Goal: Task Accomplishment & Management: Manage account settings

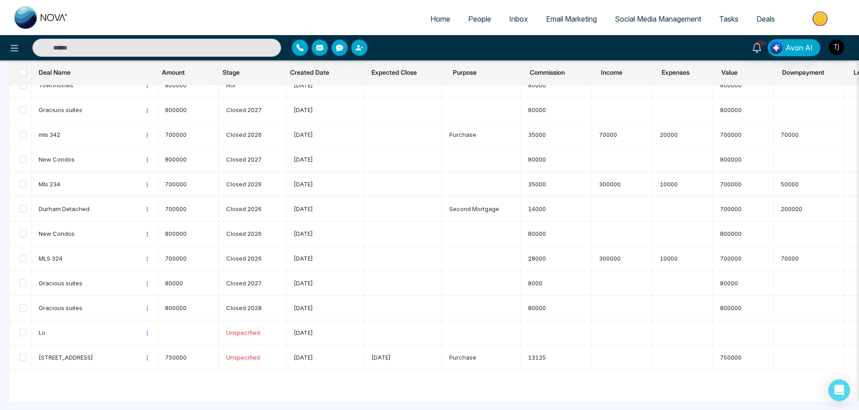
scroll to position [911, 0]
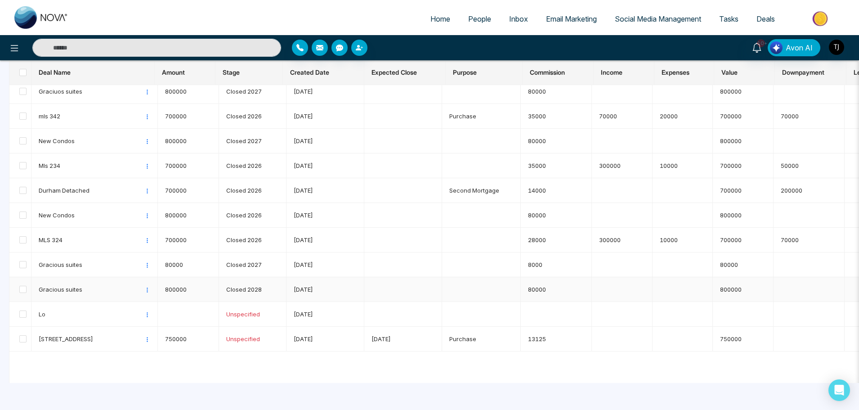
click at [749, 286] on td "800000" at bounding box center [743, 289] width 61 height 25
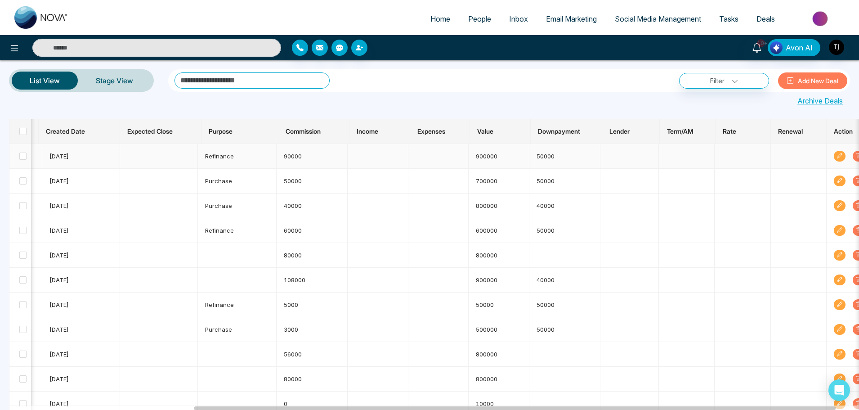
scroll to position [0, 212]
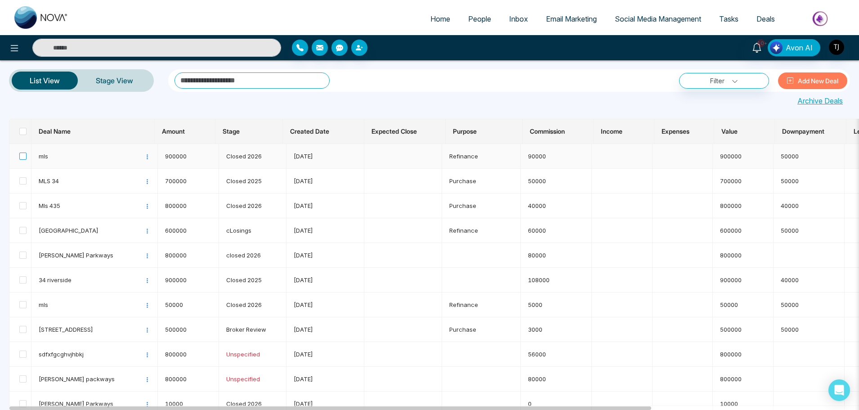
click at [22, 153] on span at bounding box center [22, 156] width 7 height 7
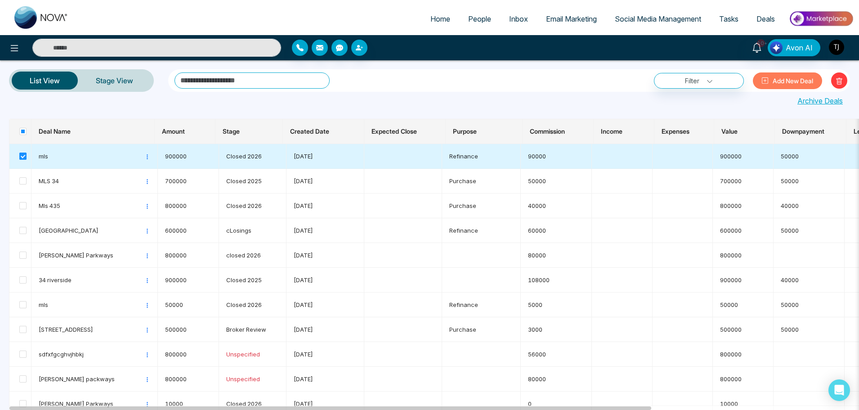
click at [22, 157] on span at bounding box center [22, 156] width 7 height 7
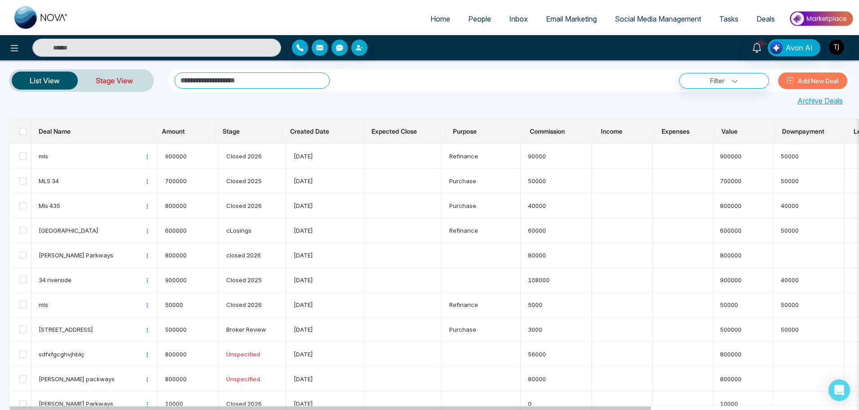
click at [111, 77] on link "Stage View" at bounding box center [114, 81] width 73 height 22
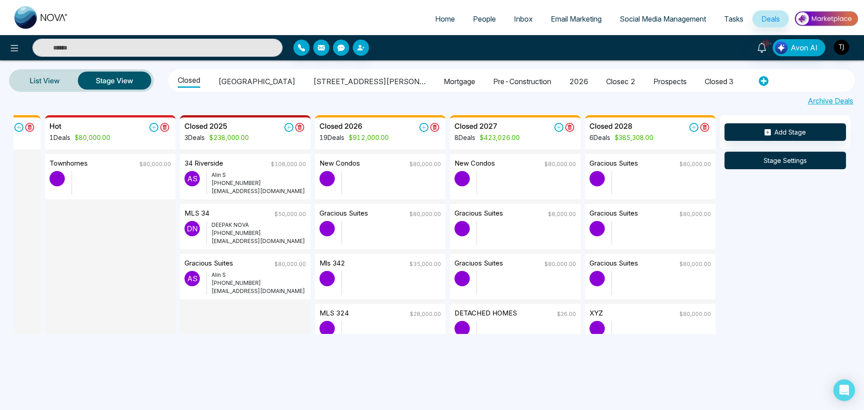
click at [778, 160] on button "Stage Settings" at bounding box center [784, 161] width 121 height 18
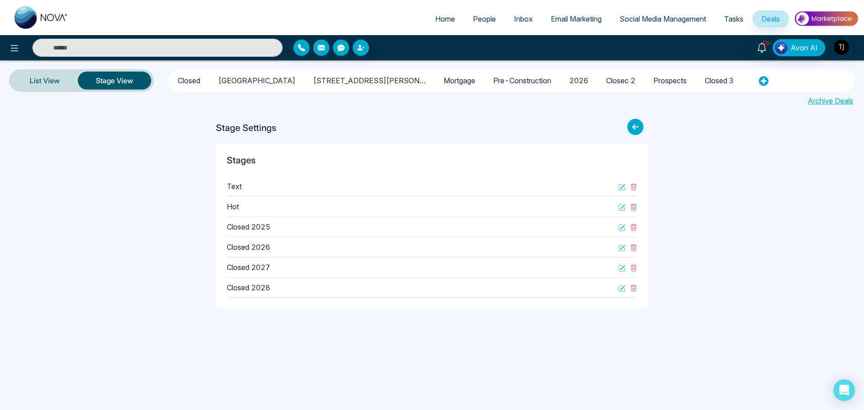
click at [323, 199] on div "Hot" at bounding box center [432, 207] width 410 height 20
click at [327, 188] on div "Text" at bounding box center [432, 186] width 410 height 20
click at [42, 84] on link "List View" at bounding box center [45, 81] width 66 height 22
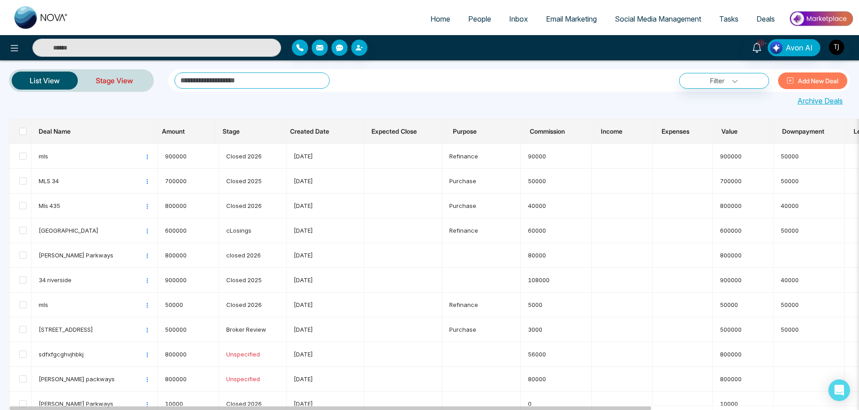
click at [107, 79] on link "Stage View" at bounding box center [114, 81] width 73 height 22
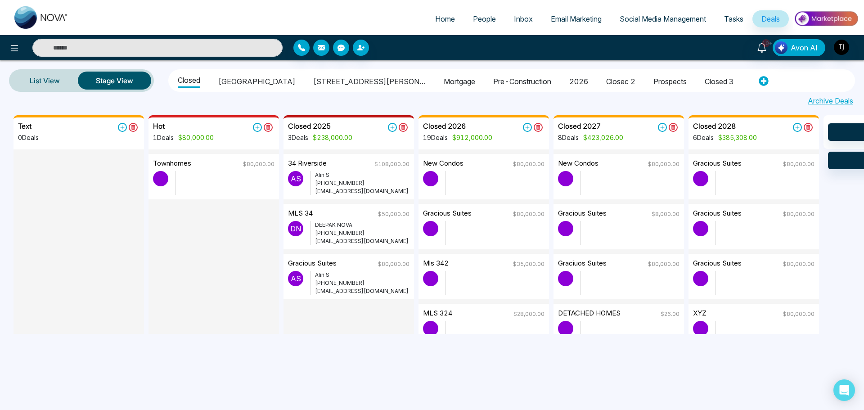
click at [233, 81] on li "[GEOGRAPHIC_DATA]" at bounding box center [256, 79] width 77 height 15
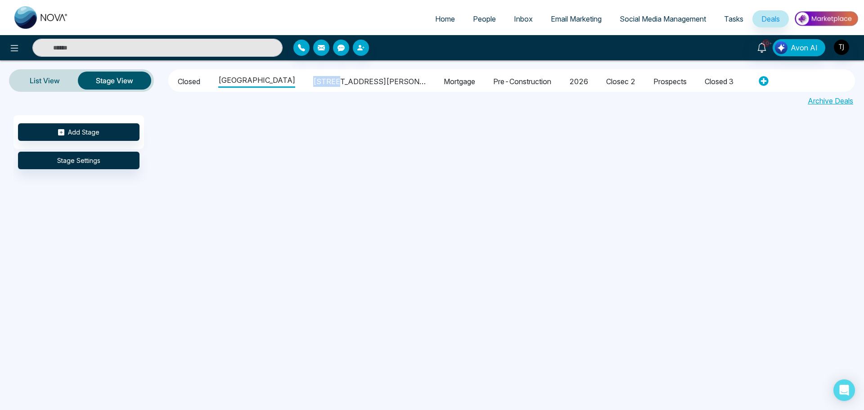
click at [313, 72] on li "[STREET_ADDRESS][PERSON_NAME]" at bounding box center [369, 79] width 112 height 15
click at [444, 79] on li "Mortgage" at bounding box center [459, 79] width 31 height 15
click at [493, 85] on li "pre-construction" at bounding box center [522, 79] width 58 height 15
click at [196, 86] on li "Closed" at bounding box center [189, 79] width 22 height 15
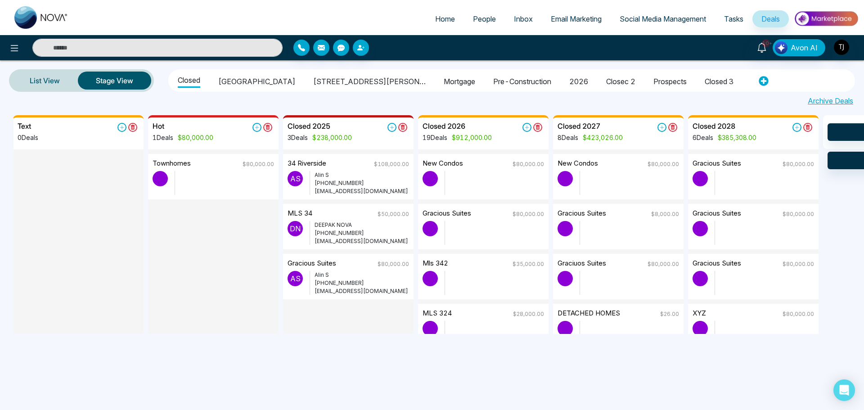
scroll to position [0, 121]
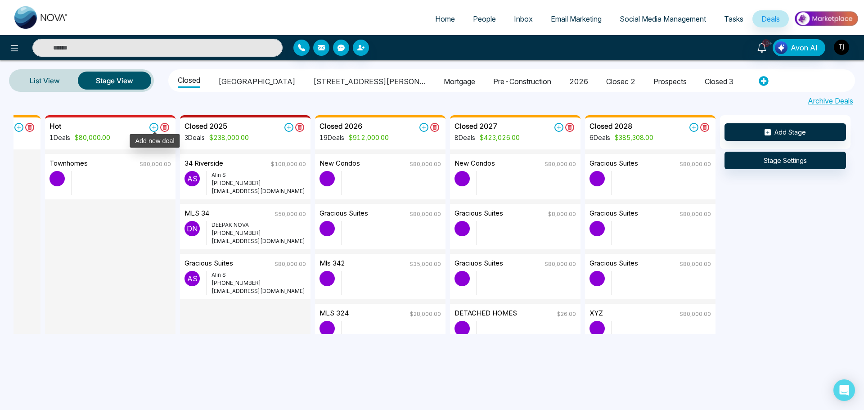
click at [149, 127] on icon at bounding box center [153, 127] width 9 height 9
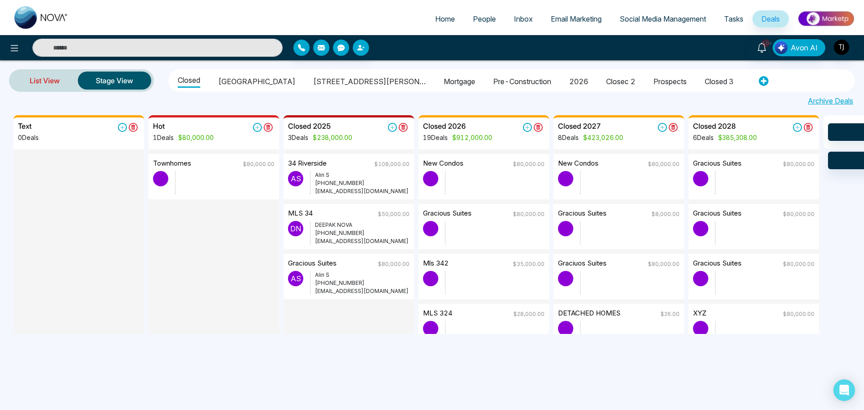
click at [40, 81] on link "List View" at bounding box center [45, 81] width 66 height 22
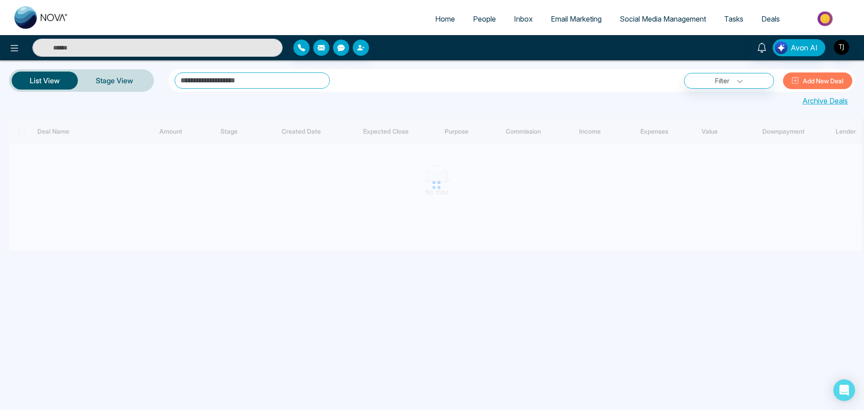
click at [246, 73] on input "text" at bounding box center [252, 80] width 155 height 16
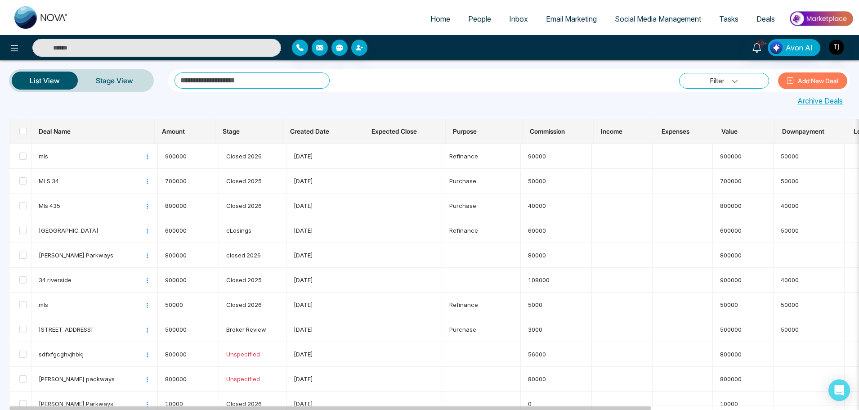
click at [741, 76] on link "Filter" at bounding box center [724, 81] width 90 height 16
click at [740, 78] on link "Filter" at bounding box center [724, 81] width 90 height 16
click at [737, 129] on button "Cancel" at bounding box center [731, 127] width 30 height 13
click at [103, 87] on link "Stage View" at bounding box center [114, 81] width 73 height 22
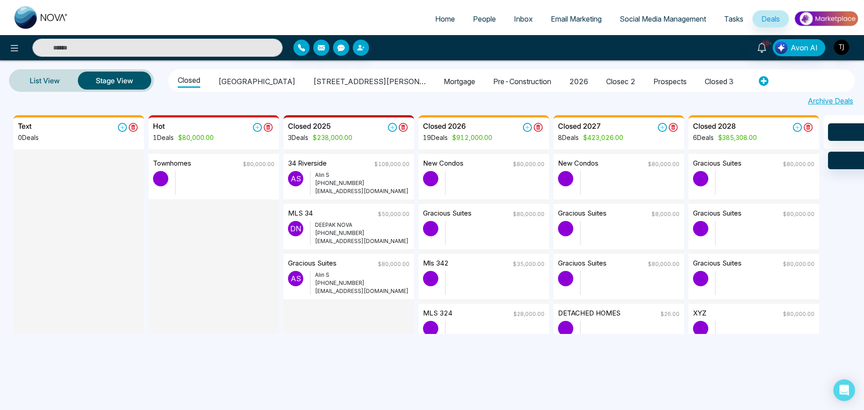
click at [834, 109] on div "List View Stage View [GEOGRAPHIC_DATA] [STREET_ADDRESS][PERSON_NAME] Mortgage p…" at bounding box center [432, 87] width 864 height 55
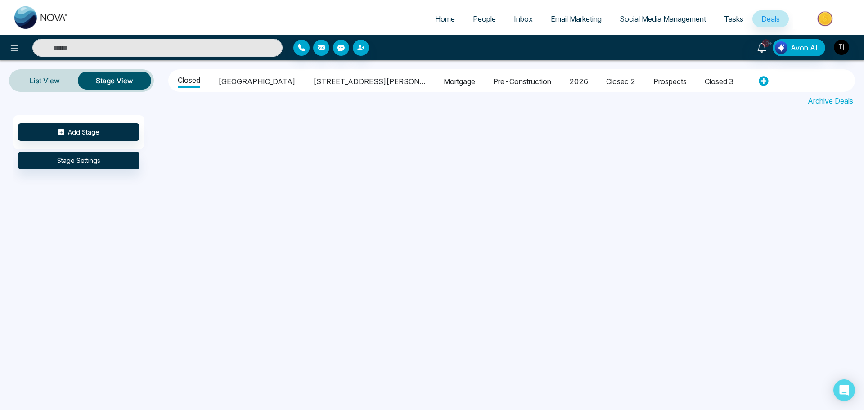
click at [834, 103] on link "Archive Deals" at bounding box center [830, 100] width 45 height 11
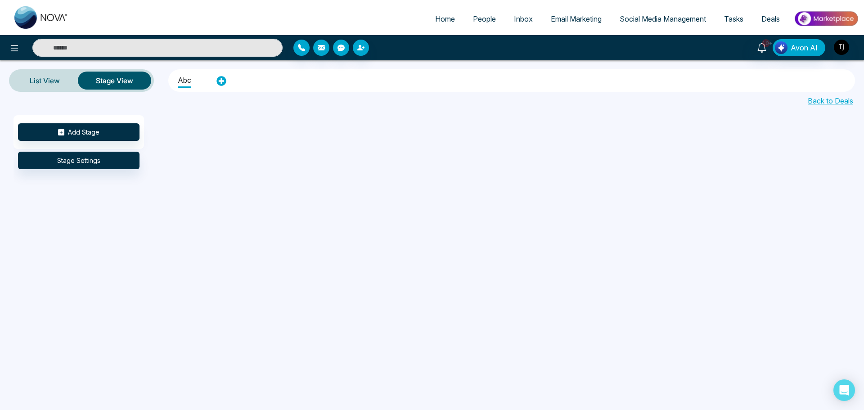
click at [31, 94] on div "Back to Deals" at bounding box center [432, 99] width 864 height 14
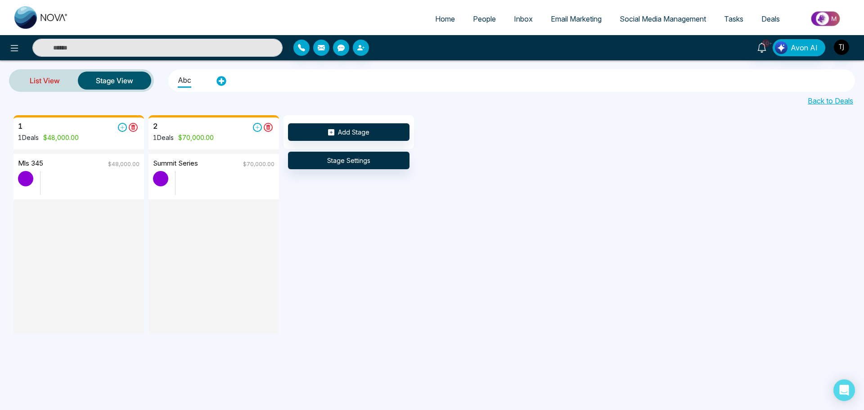
click at [49, 83] on link "List View" at bounding box center [45, 81] width 66 height 22
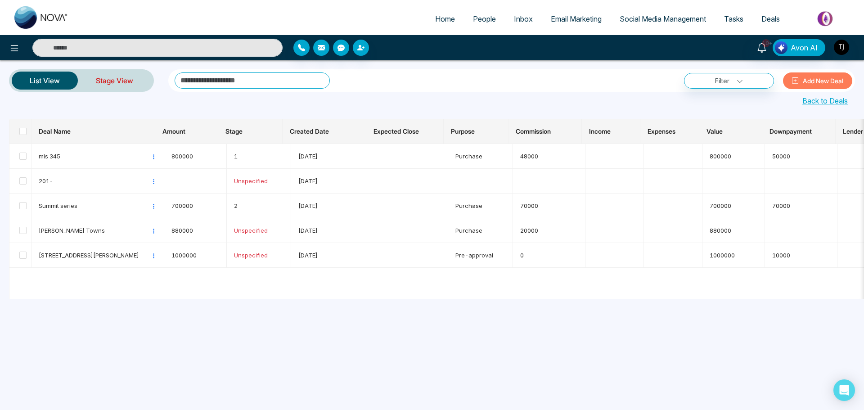
click at [99, 79] on link "Stage View" at bounding box center [114, 81] width 73 height 22
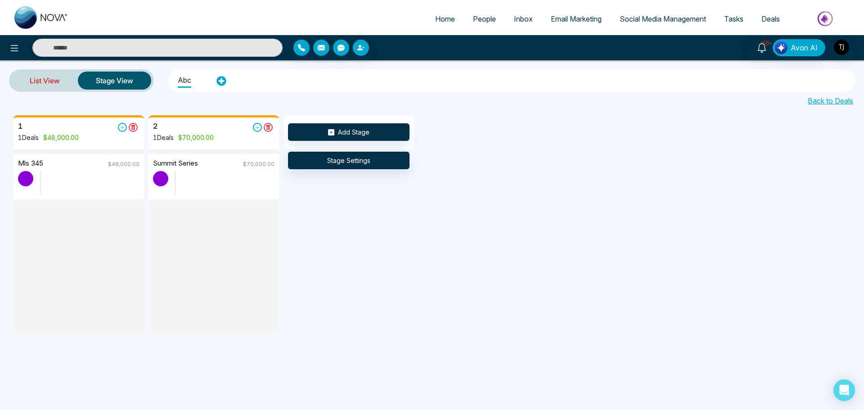
click at [70, 79] on link "List View" at bounding box center [45, 81] width 66 height 22
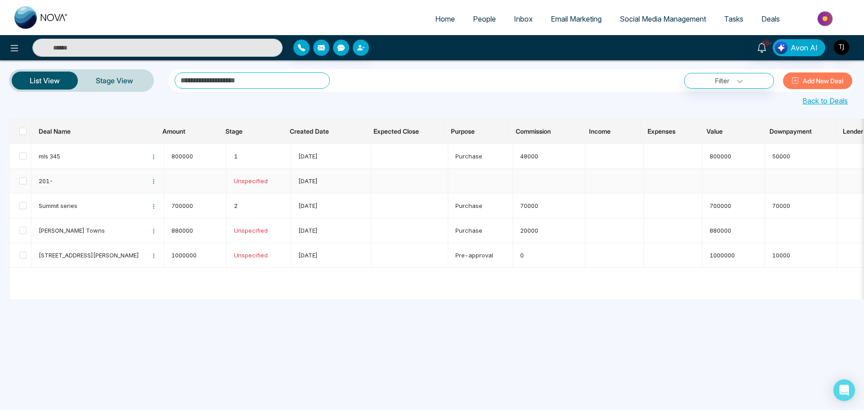
drag, startPoint x: 544, startPoint y: 169, endPoint x: 95, endPoint y: 182, distance: 449.7
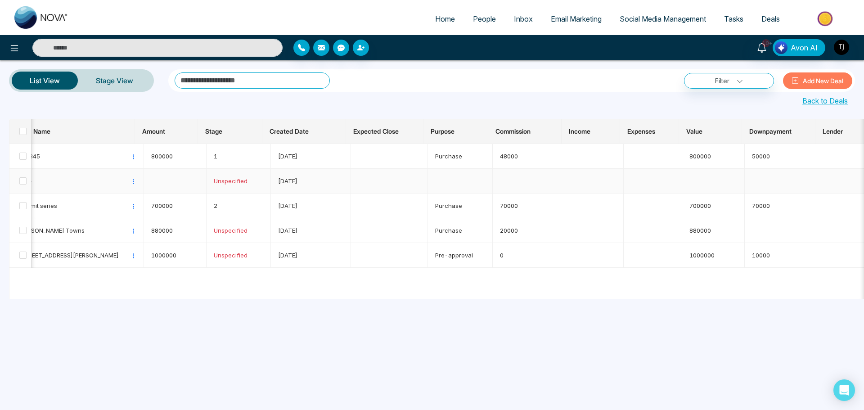
scroll to position [0, 103]
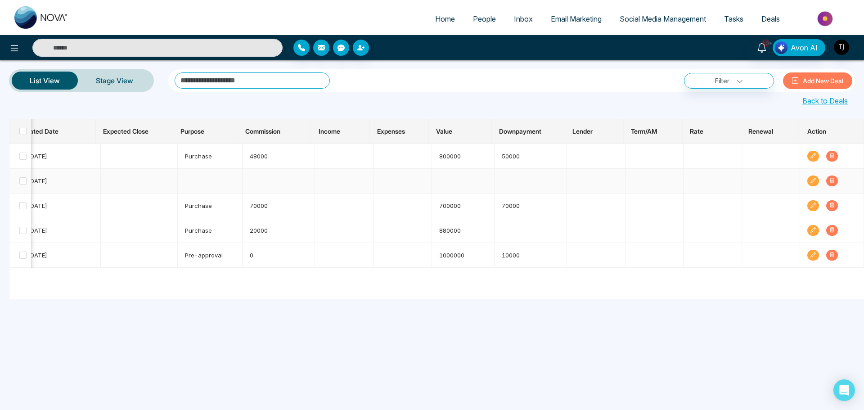
drag, startPoint x: 70, startPoint y: 184, endPoint x: 459, endPoint y: 189, distance: 389.7
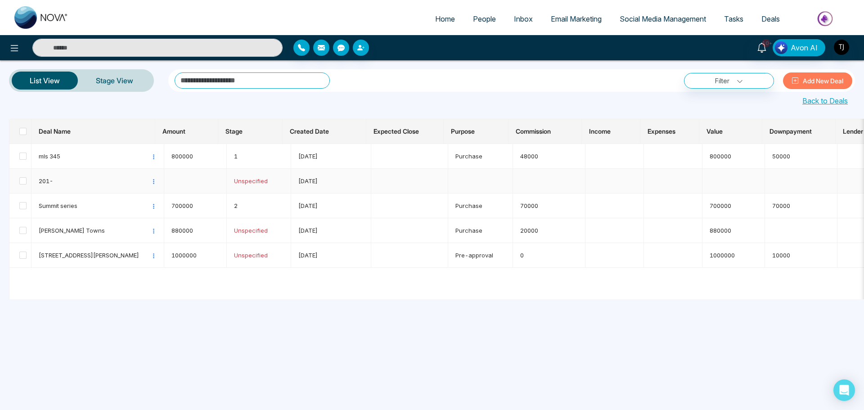
drag, startPoint x: 468, startPoint y: 184, endPoint x: 172, endPoint y: 186, distance: 296.0
click at [18, 157] on td at bounding box center [20, 156] width 22 height 25
click at [18, 158] on td at bounding box center [20, 156] width 22 height 25
click at [26, 153] on span at bounding box center [22, 156] width 7 height 7
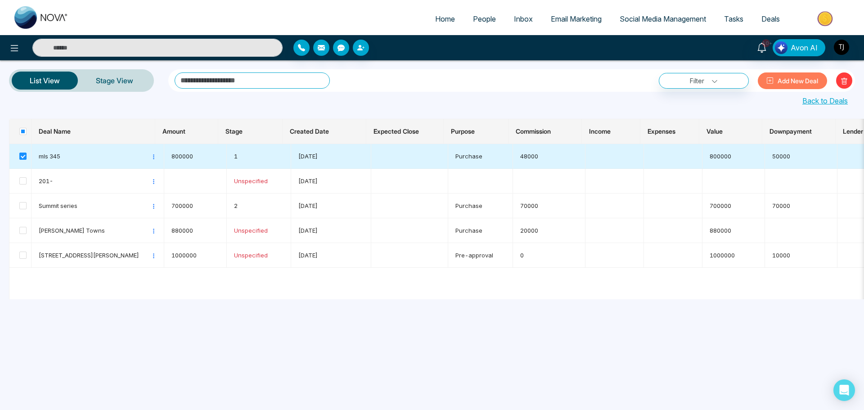
click at [27, 151] on td at bounding box center [20, 156] width 22 height 25
click at [18, 157] on td at bounding box center [20, 156] width 22 height 25
click at [23, 156] on span at bounding box center [22, 156] width 7 height 7
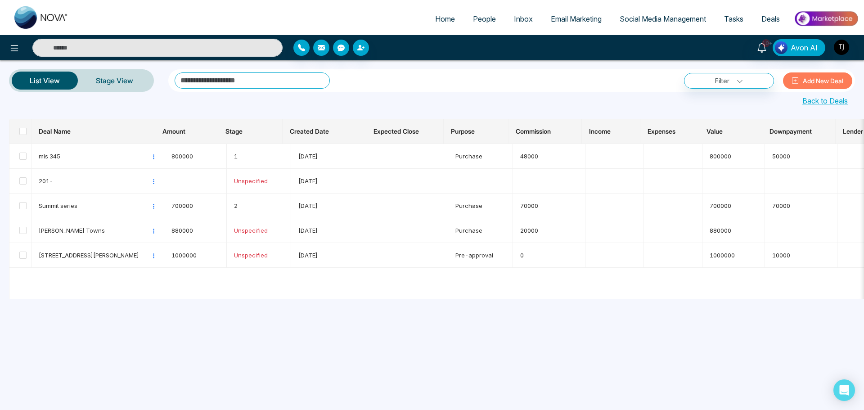
click at [228, 89] on div "**********" at bounding box center [511, 80] width 687 height 22
drag, startPoint x: 53, startPoint y: 188, endPoint x: 38, endPoint y: 187, distance: 14.9
click at [38, 187] on td "201- Edit Move to Deal" at bounding box center [97, 181] width 133 height 25
copy span "201-"
click at [58, 207] on span "Summit series" at bounding box center [95, 205] width 112 height 9
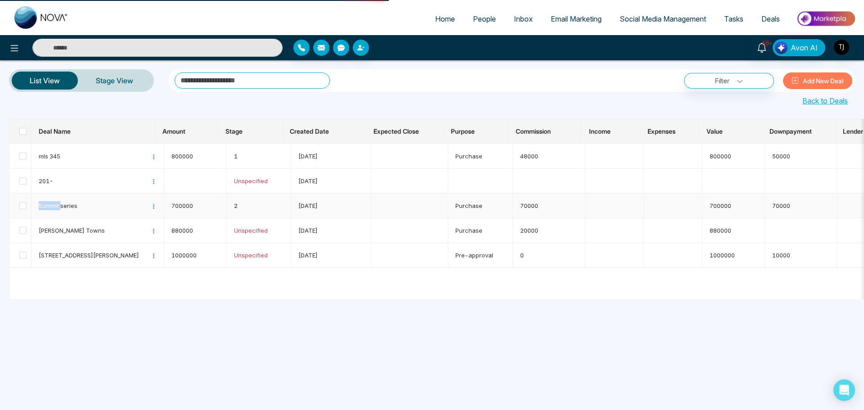
click at [58, 207] on span "Summit series" at bounding box center [95, 205] width 112 height 9
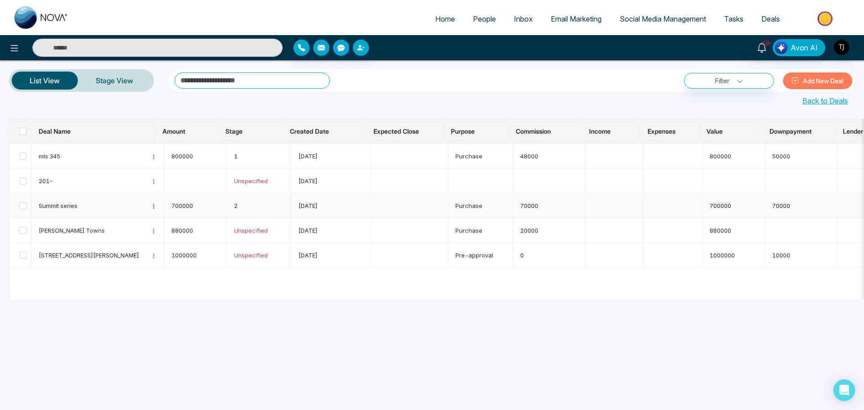
click at [151, 206] on icon at bounding box center [154, 206] width 6 height 6
click at [156, 235] on span "Move to Deal" at bounding box center [180, 236] width 58 height 15
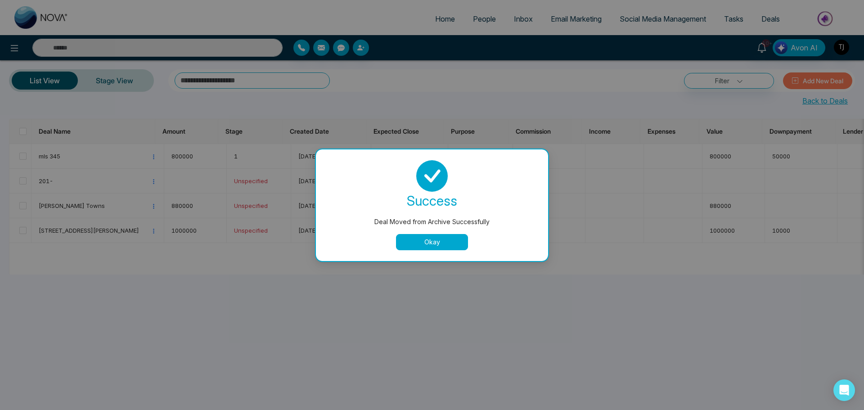
click at [425, 245] on button "Okay" at bounding box center [432, 242] width 72 height 16
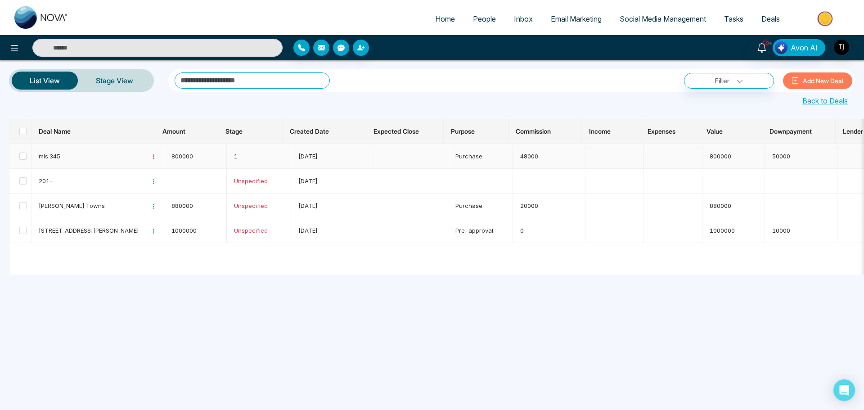
click at [151, 156] on icon at bounding box center [154, 157] width 6 height 6
click at [165, 108] on div at bounding box center [432, 108] width 864 height 4
click at [103, 88] on link "Stage View" at bounding box center [114, 81] width 73 height 22
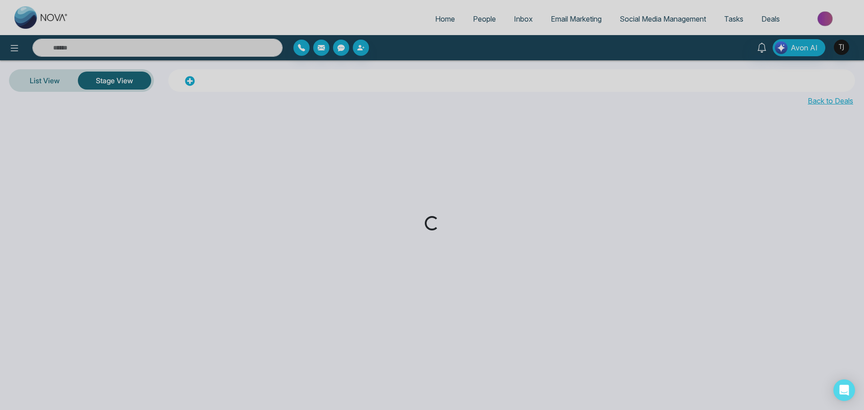
click at [40, 83] on div "Loading..." at bounding box center [432, 205] width 864 height 410
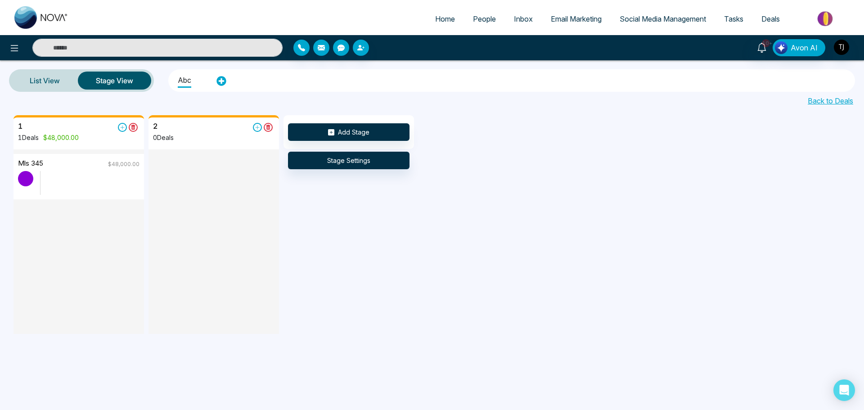
click at [40, 83] on link "List View" at bounding box center [45, 81] width 66 height 22
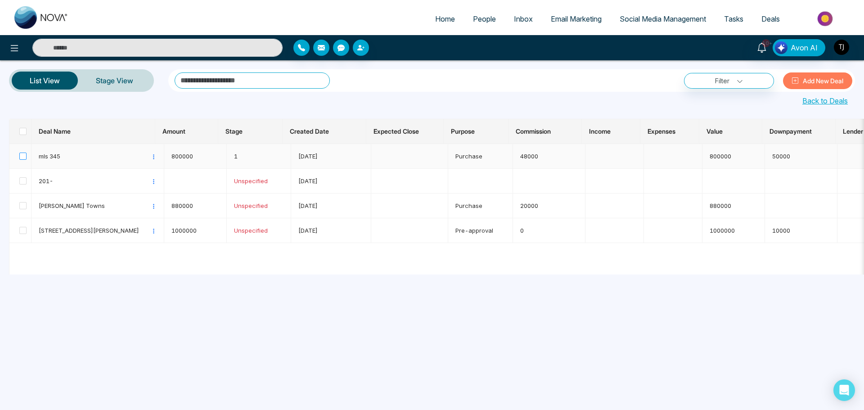
click at [26, 156] on span at bounding box center [22, 156] width 7 height 7
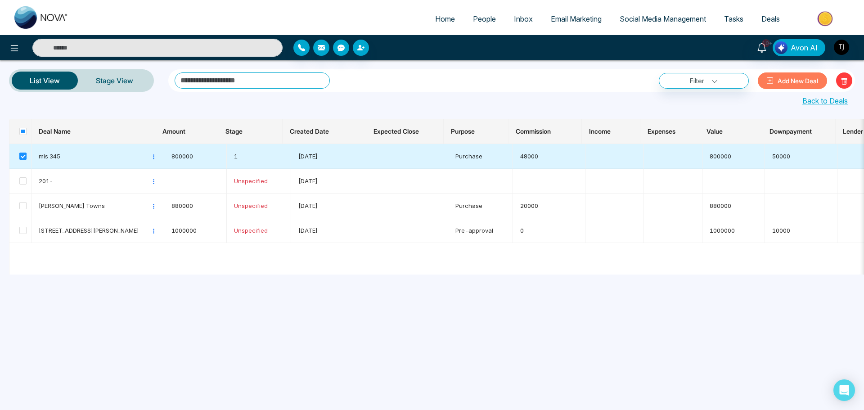
click at [26, 156] on span at bounding box center [22, 156] width 7 height 7
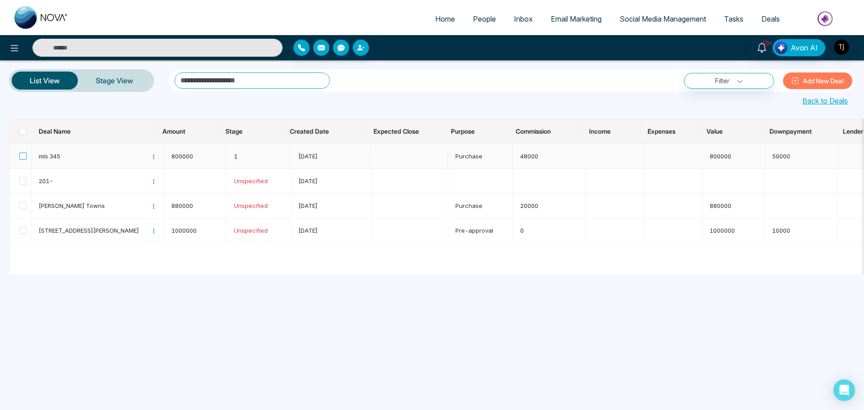
click at [26, 156] on span at bounding box center [22, 156] width 7 height 7
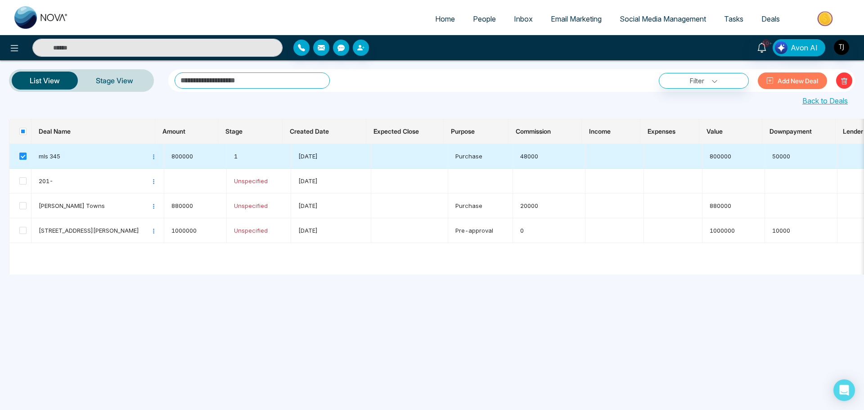
click at [26, 156] on span at bounding box center [22, 156] width 7 height 7
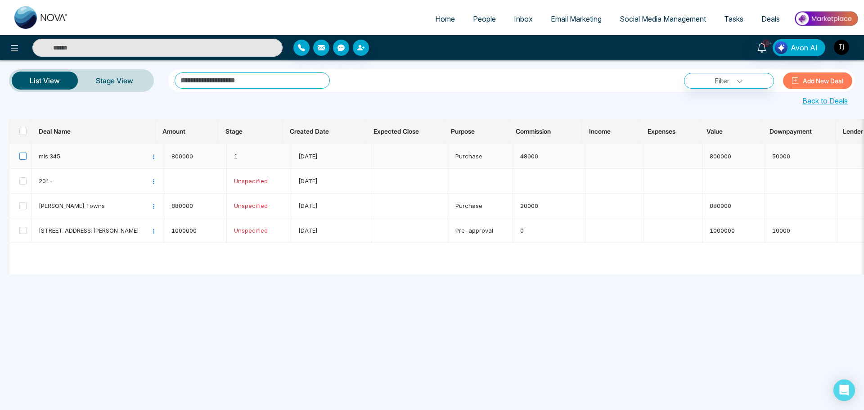
click at [26, 156] on span at bounding box center [22, 156] width 7 height 7
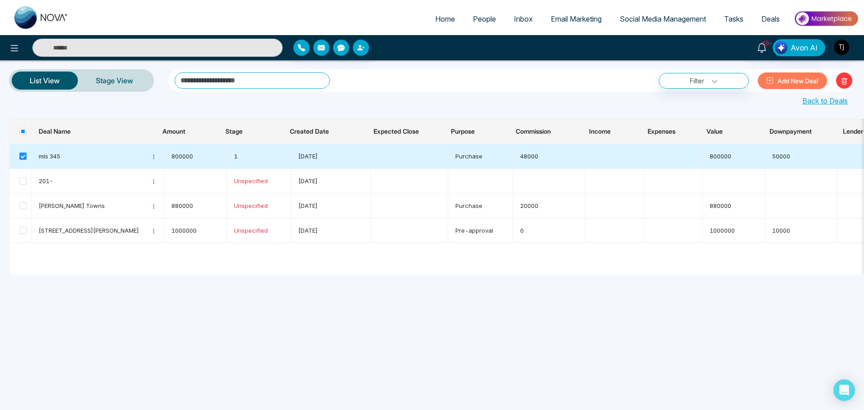
click at [26, 156] on span at bounding box center [22, 156] width 7 height 7
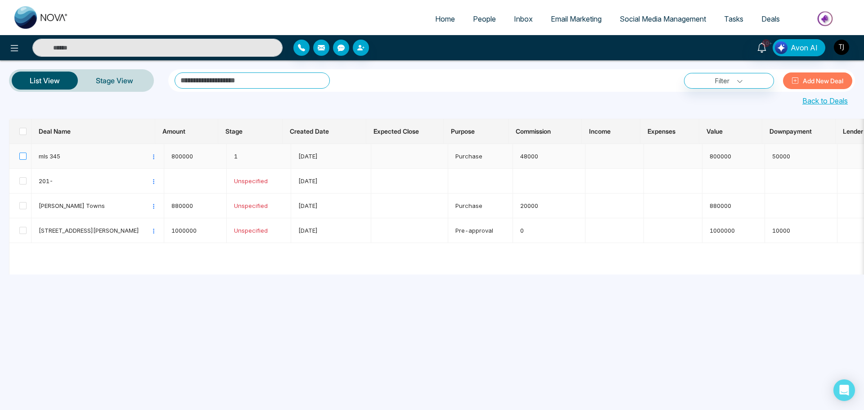
click at [26, 156] on span at bounding box center [22, 156] width 7 height 7
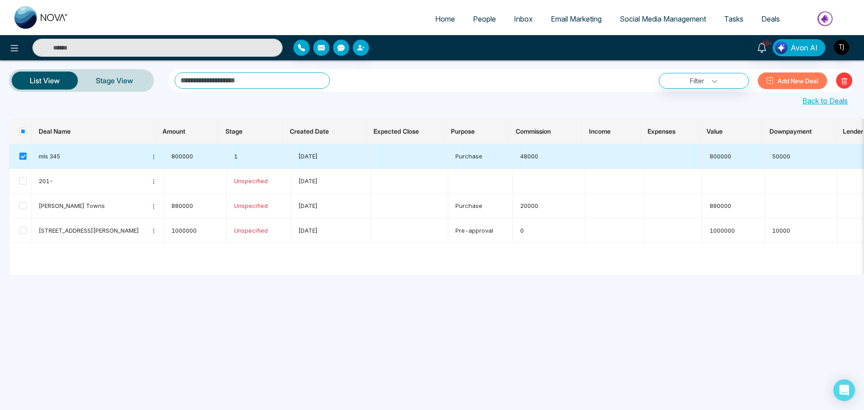
click at [26, 156] on span at bounding box center [22, 156] width 7 height 7
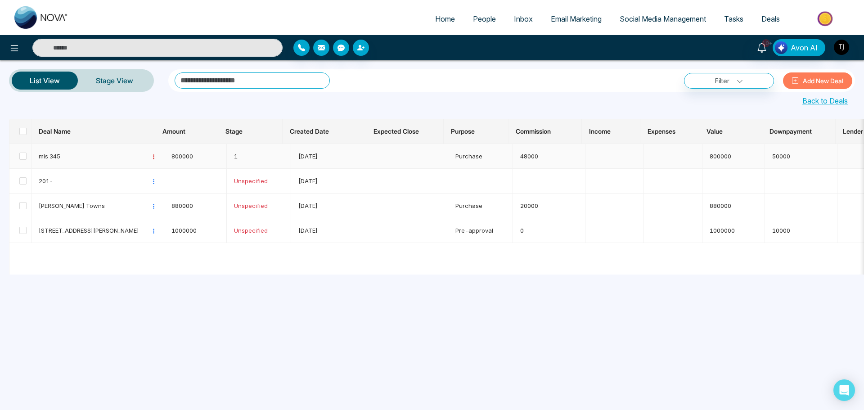
click at [151, 157] on icon at bounding box center [154, 157] width 6 height 6
click at [127, 84] on link "Stage View" at bounding box center [114, 81] width 73 height 22
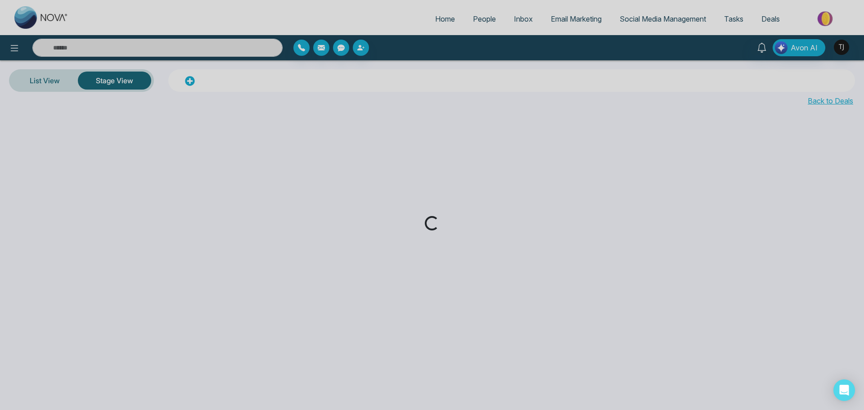
click at [50, 83] on div "Loading..." at bounding box center [432, 205] width 864 height 410
click at [49, 83] on div "Loading..." at bounding box center [432, 205] width 864 height 410
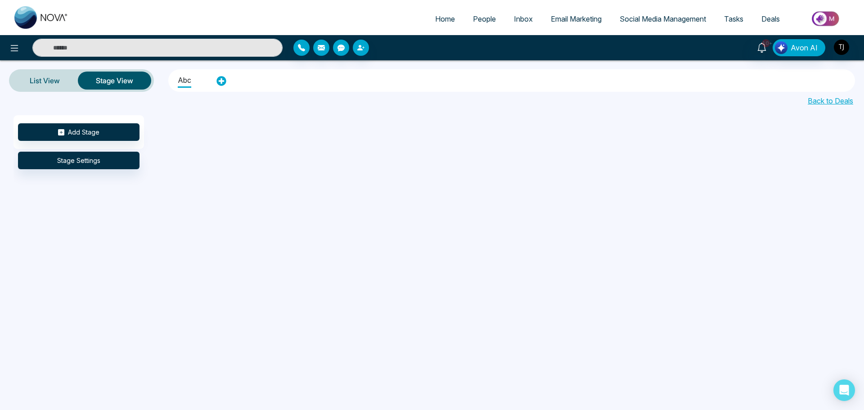
click at [49, 83] on link "List View" at bounding box center [45, 81] width 66 height 22
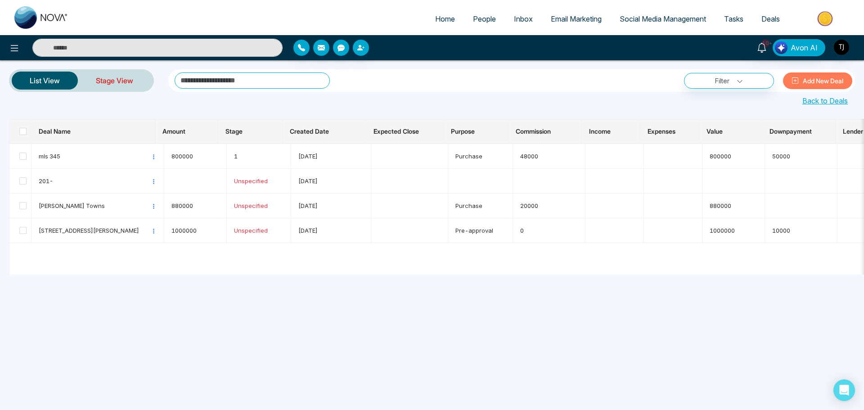
click at [110, 81] on link "Stage View" at bounding box center [114, 81] width 73 height 22
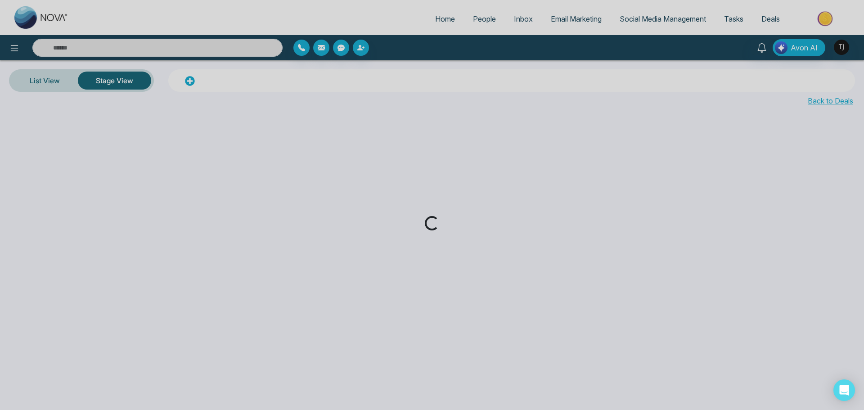
click at [40, 80] on div "Loading..." at bounding box center [432, 205] width 864 height 410
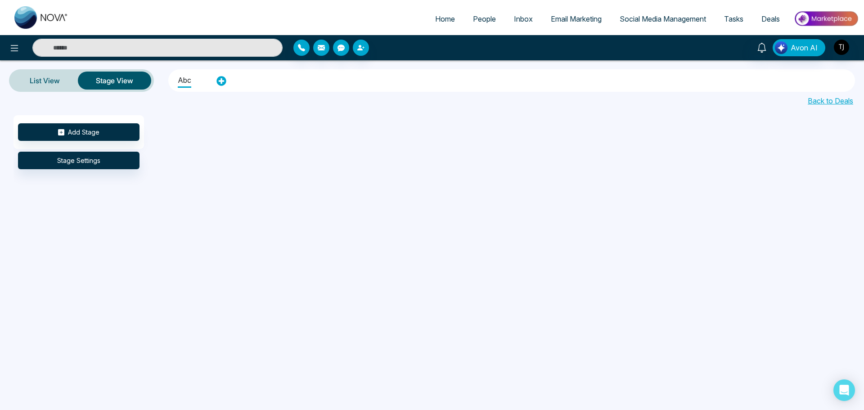
click at [40, 80] on link "List View" at bounding box center [45, 81] width 66 height 22
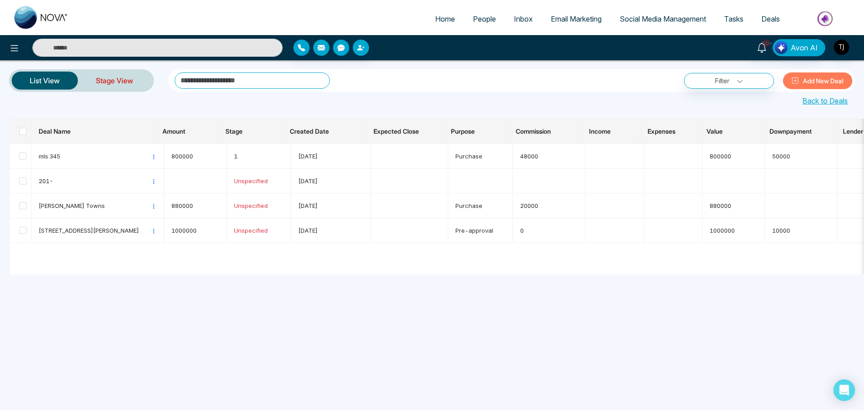
click at [110, 78] on link "Stage View" at bounding box center [114, 81] width 73 height 22
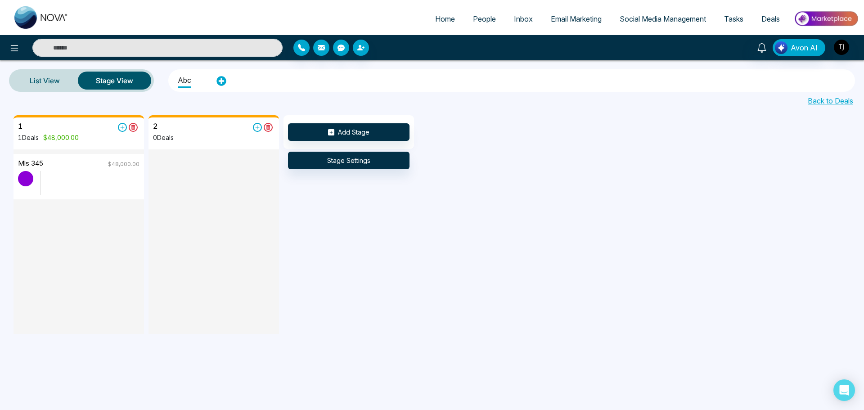
click at [844, 100] on link "Back to Deals" at bounding box center [830, 100] width 45 height 11
